Goal: Navigation & Orientation: Understand site structure

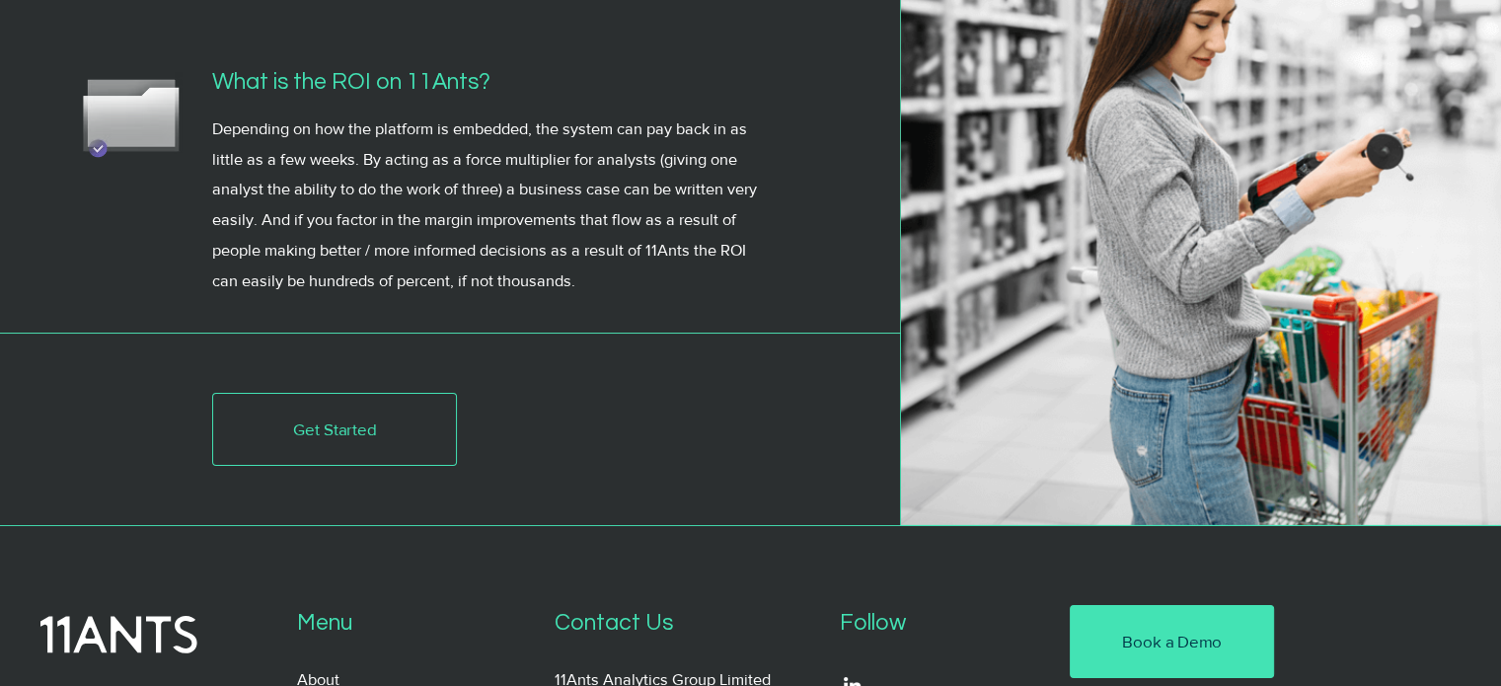
scroll to position [7076, 0]
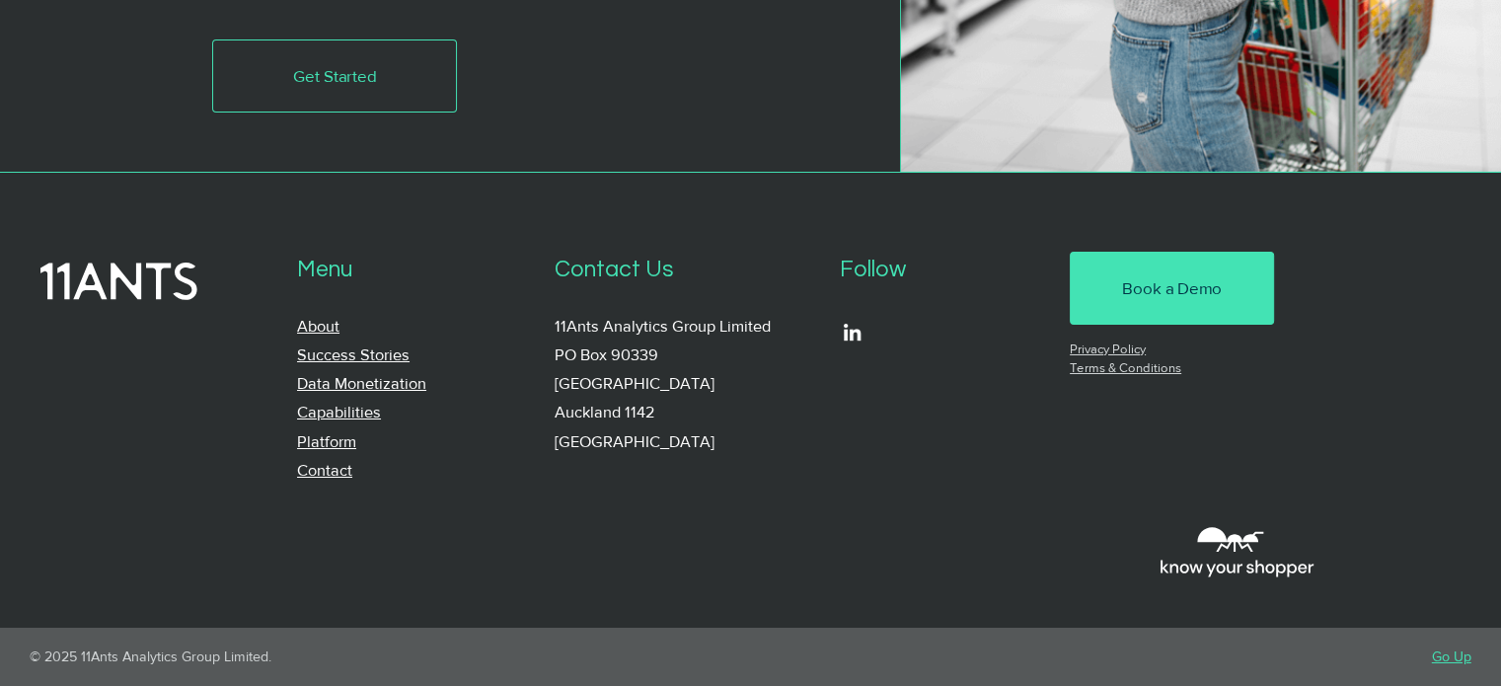
click at [362, 350] on link "Success Stories" at bounding box center [353, 354] width 112 height 17
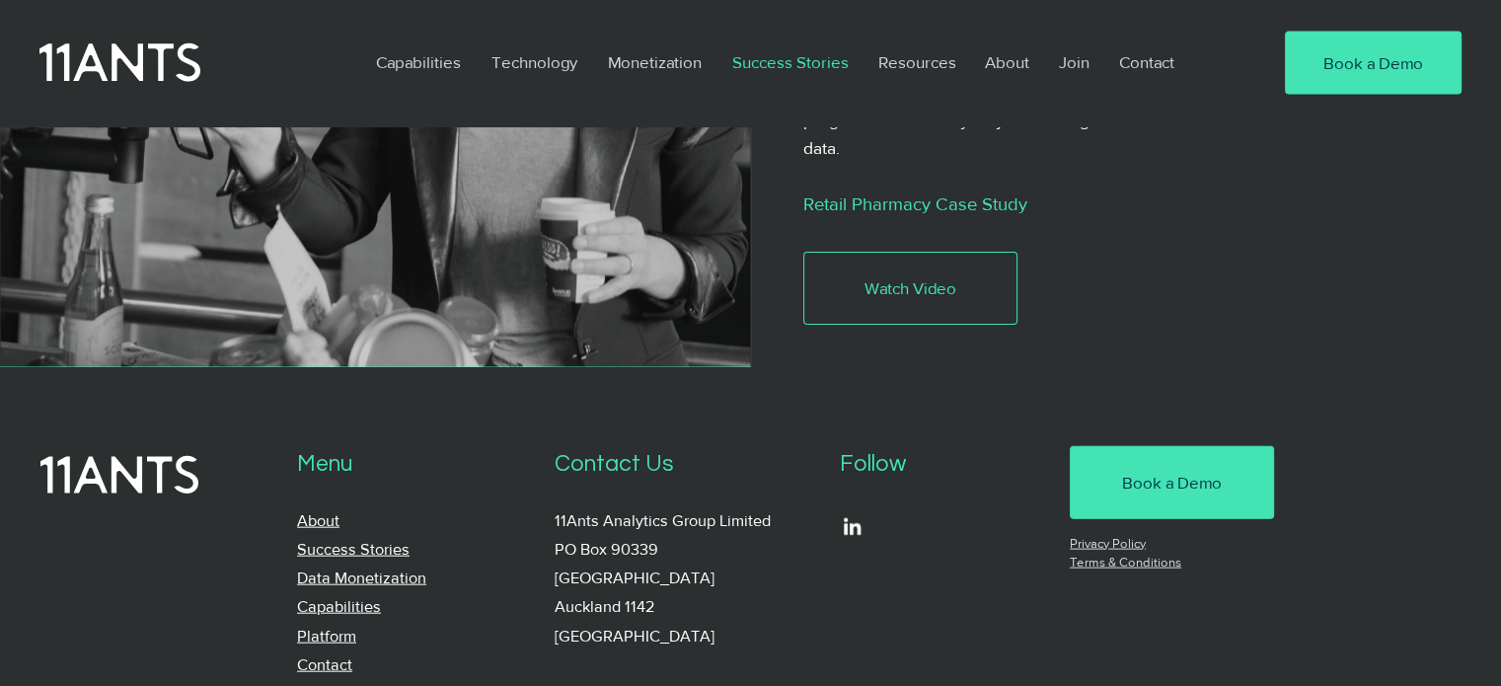
scroll to position [4400, 0]
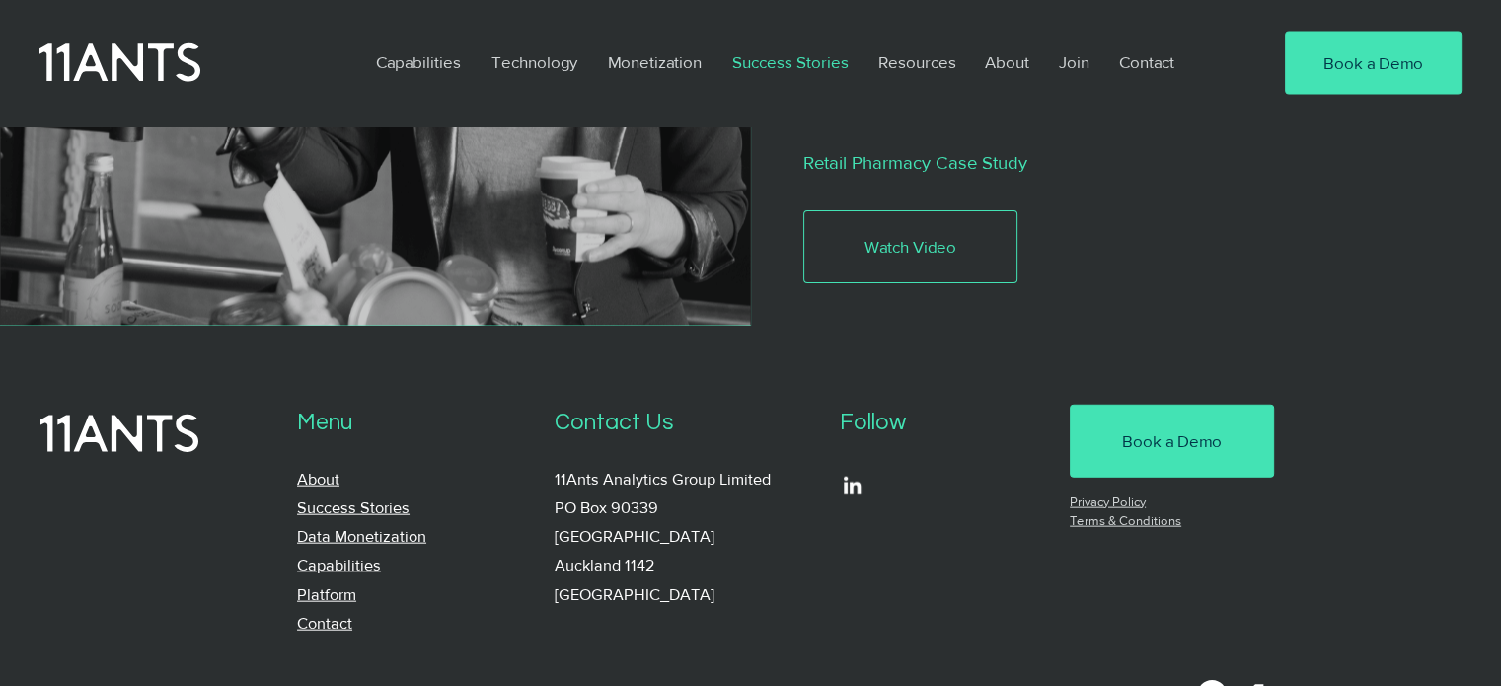
click at [327, 586] on link "Platform" at bounding box center [326, 594] width 59 height 17
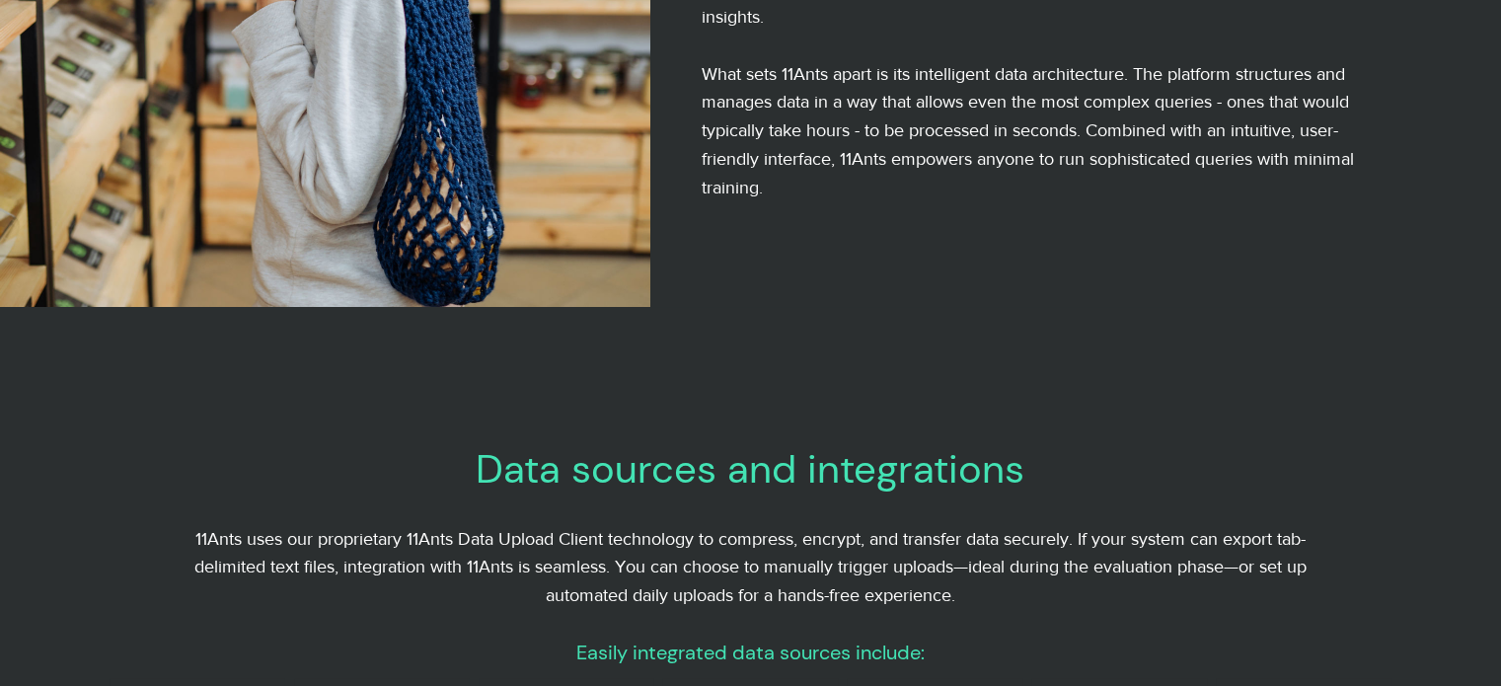
scroll to position [691, 0]
